Goal: Transaction & Acquisition: Download file/media

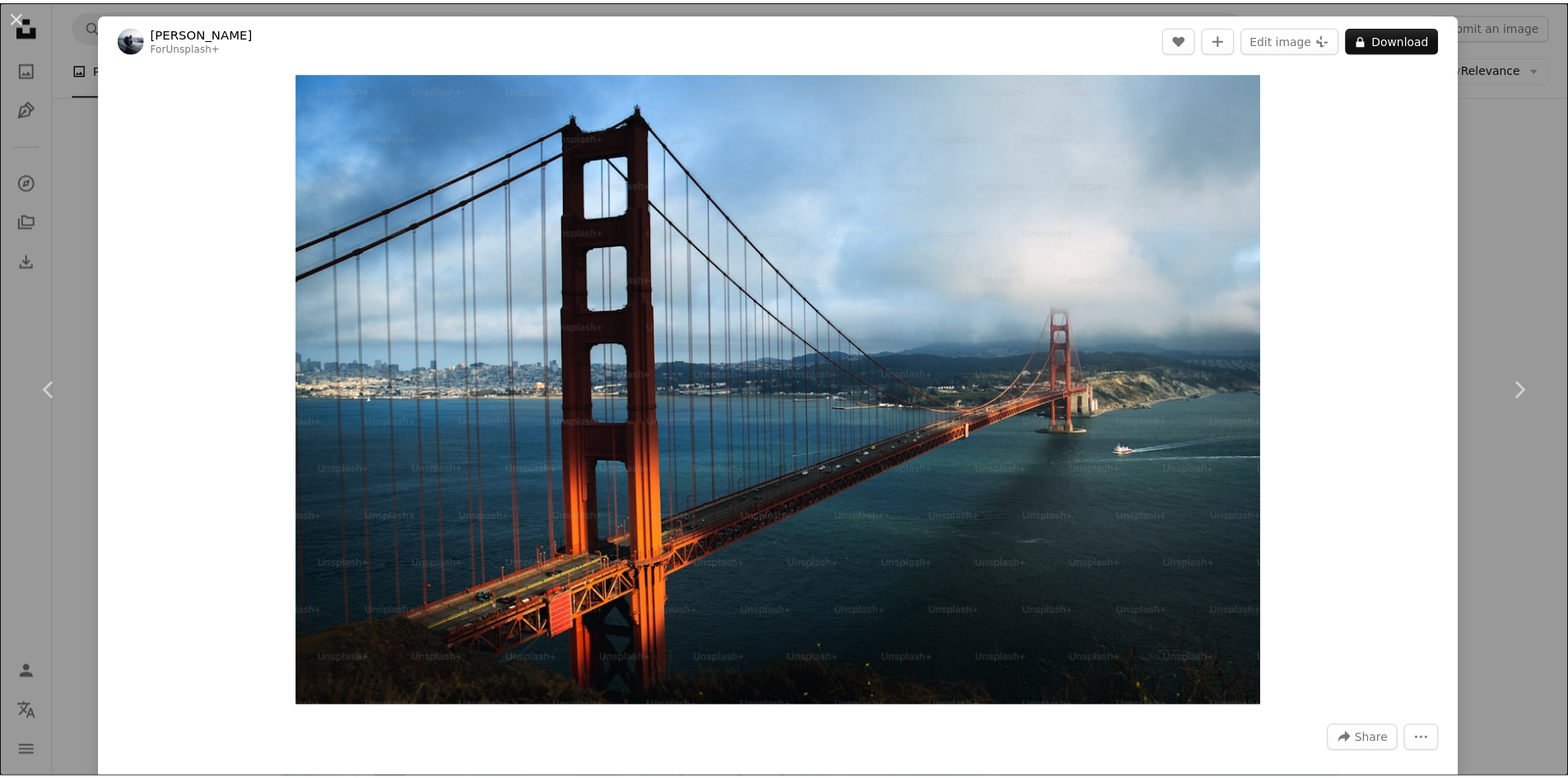
scroll to position [5105, 0]
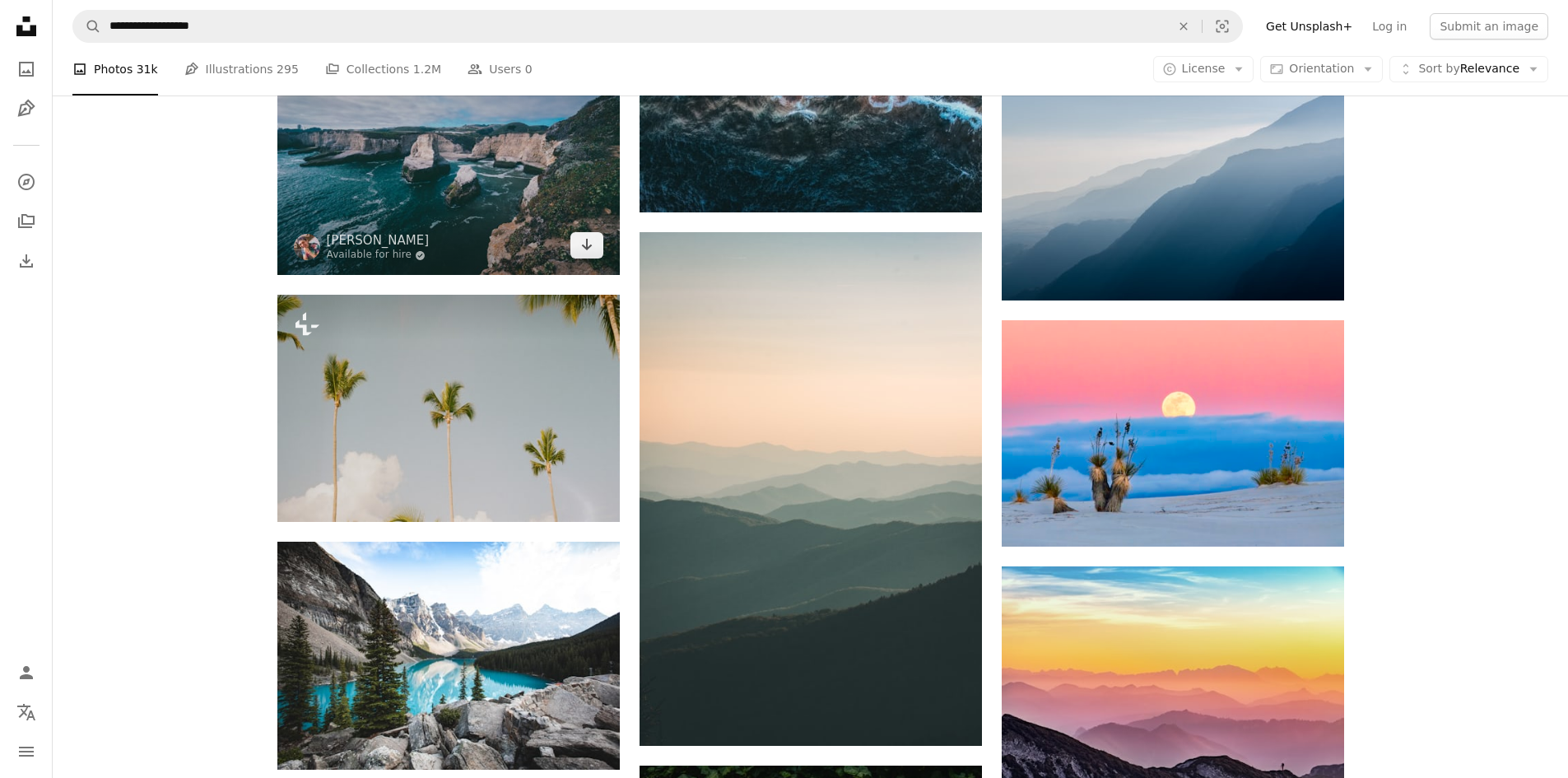
scroll to position [9056, 0]
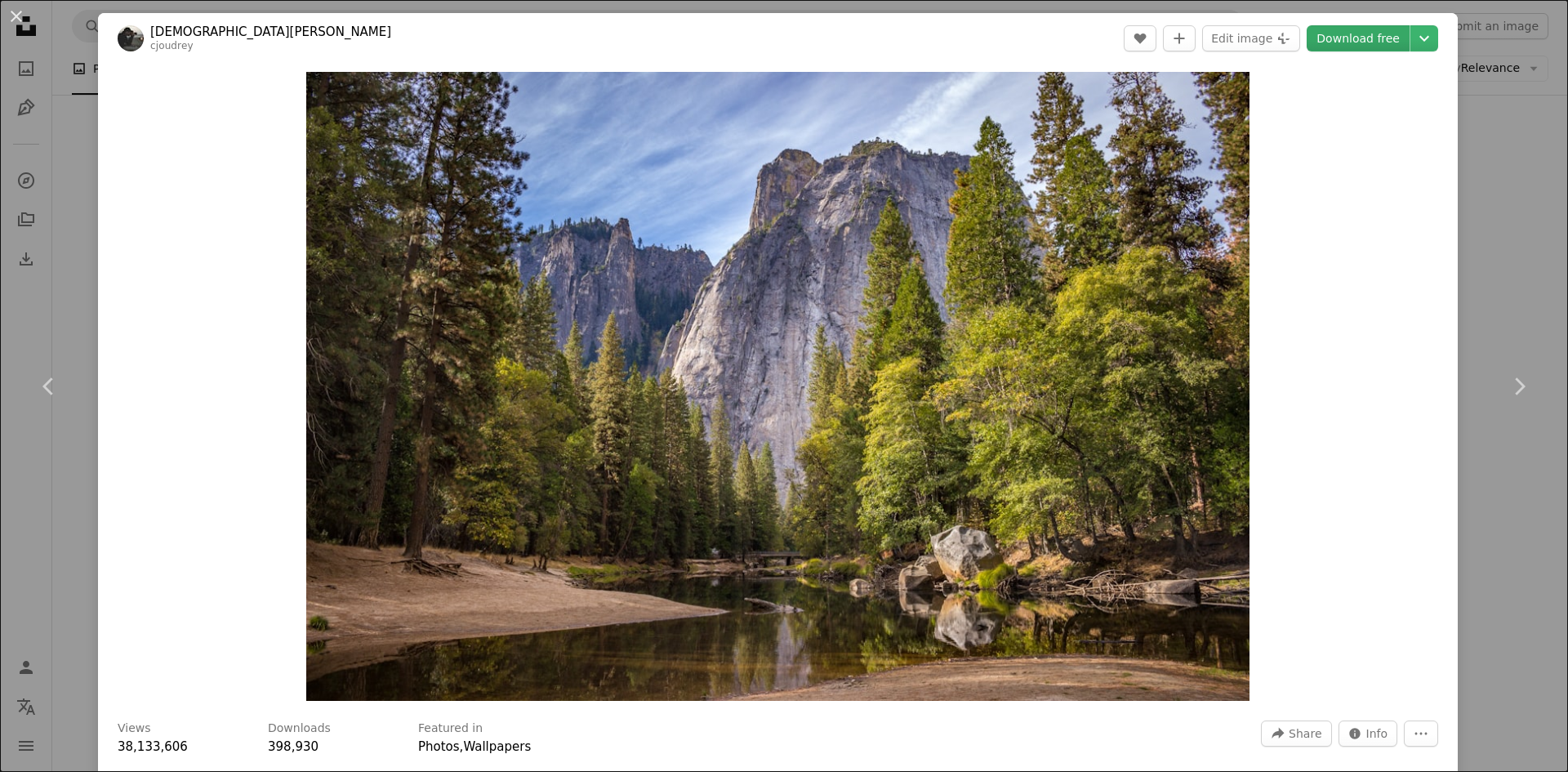
click at [1352, 34] on link "Download free" at bounding box center [1358, 38] width 103 height 26
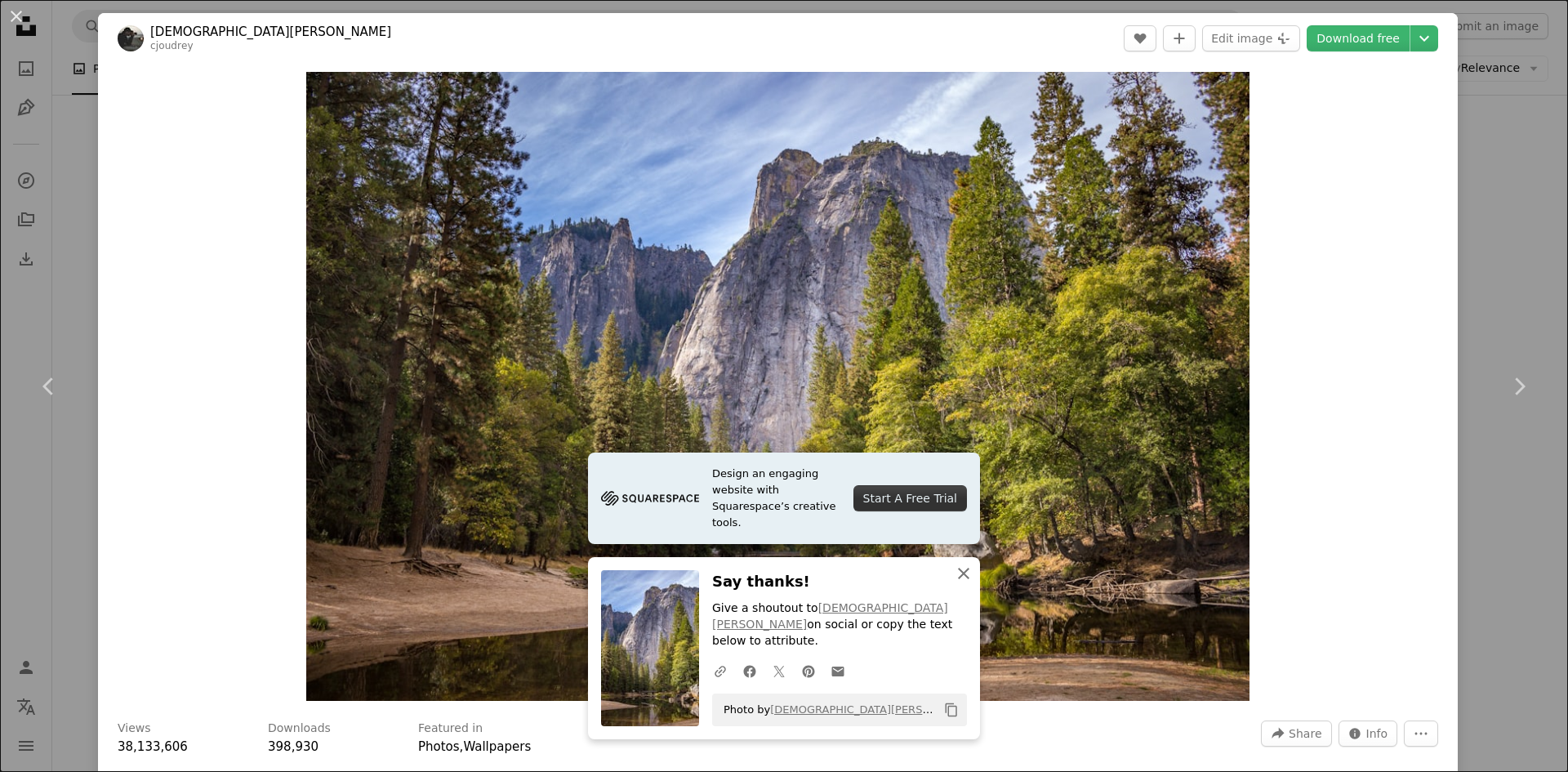
click at [956, 583] on icon "An X shape" at bounding box center [964, 574] width 20 height 20
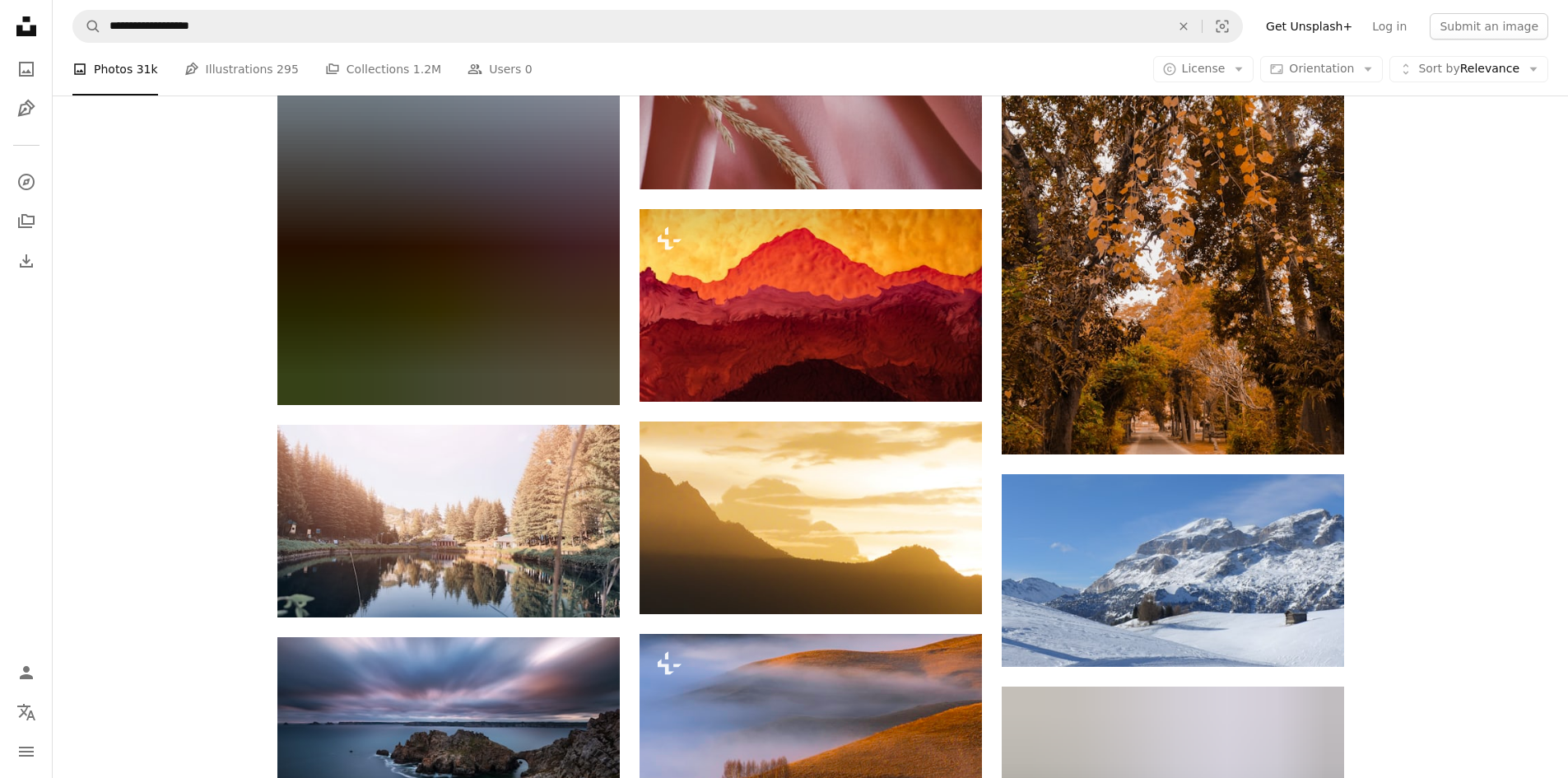
scroll to position [28402, 0]
